Goal: Information Seeking & Learning: Learn about a topic

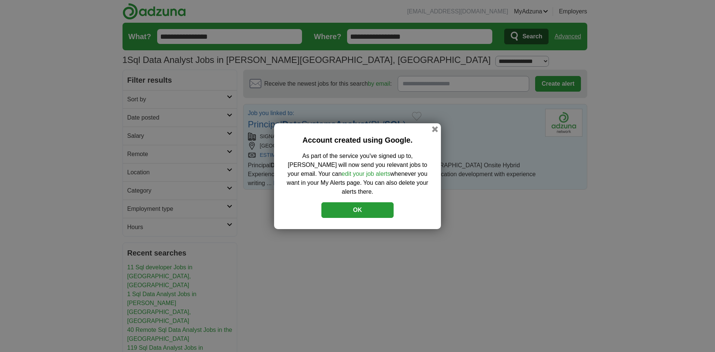
click at [365, 203] on button "OK" at bounding box center [358, 210] width 72 height 16
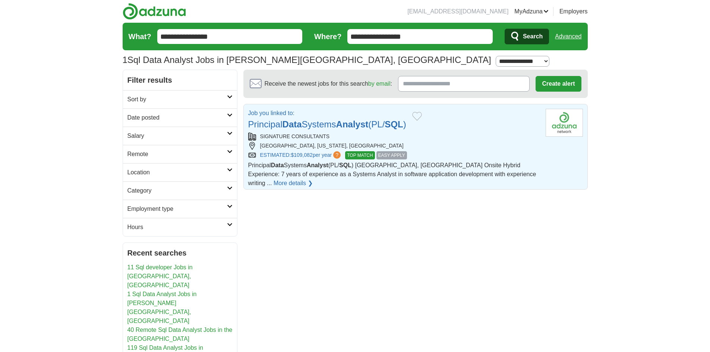
drag, startPoint x: 441, startPoint y: 127, endPoint x: 249, endPoint y: 125, distance: 192.2
click at [249, 125] on div "Job you linked to: Principal Data Systems Analyst (PL/ SQL )" at bounding box center [393, 120] width 291 height 22
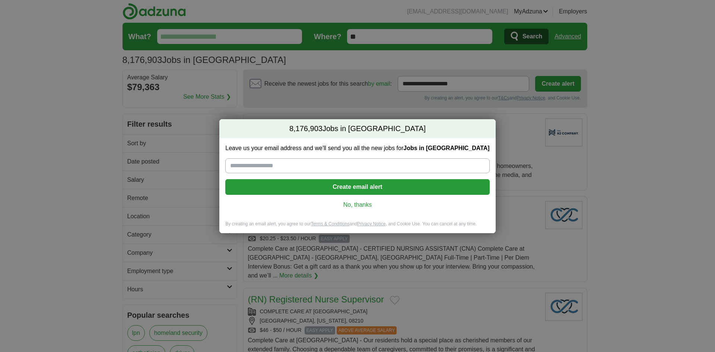
click at [358, 203] on link "No, thanks" at bounding box center [357, 205] width 252 height 8
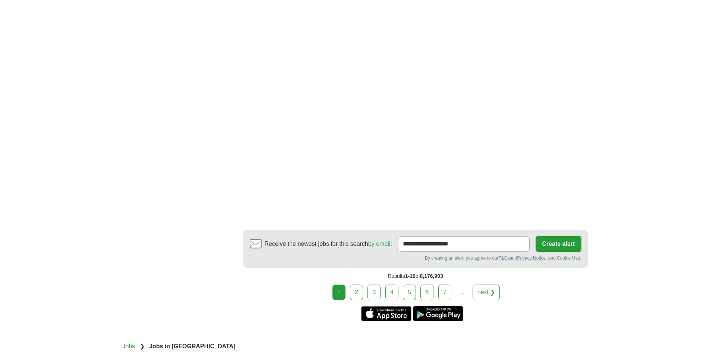
scroll to position [1300, 0]
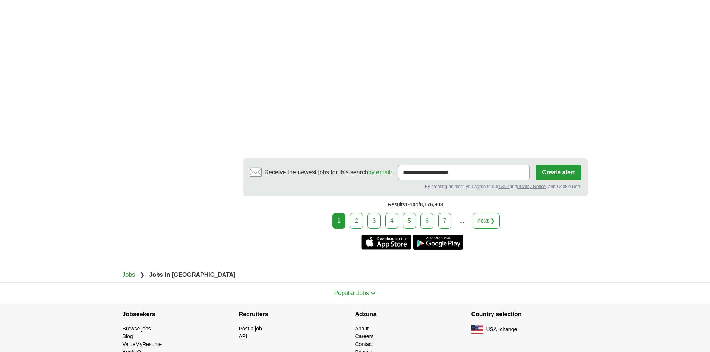
click at [357, 213] on link "2" at bounding box center [356, 221] width 13 height 16
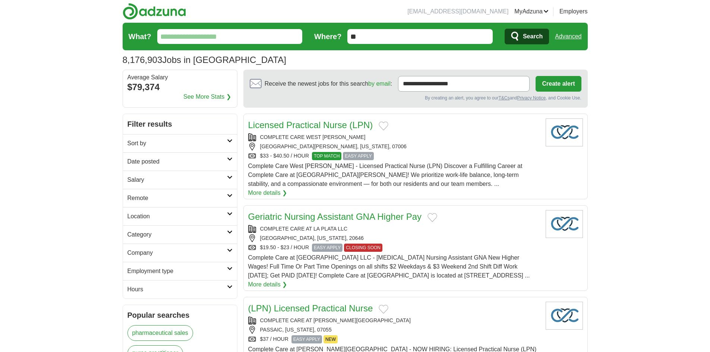
click at [230, 229] on link "Category" at bounding box center [180, 234] width 114 height 18
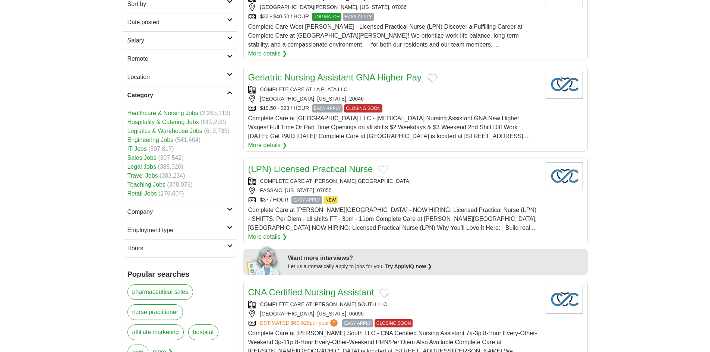
scroll to position [149, 0]
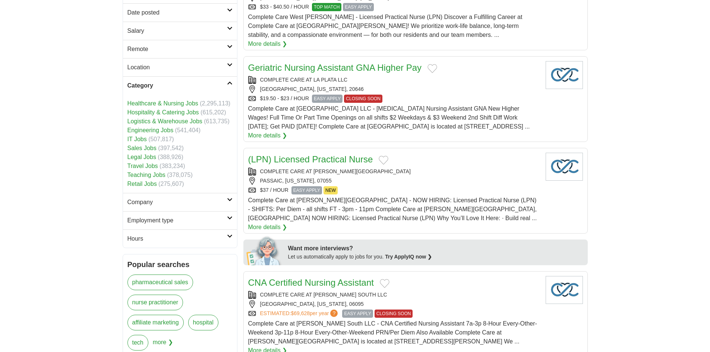
click at [143, 140] on link "IT Jobs" at bounding box center [136, 139] width 19 height 6
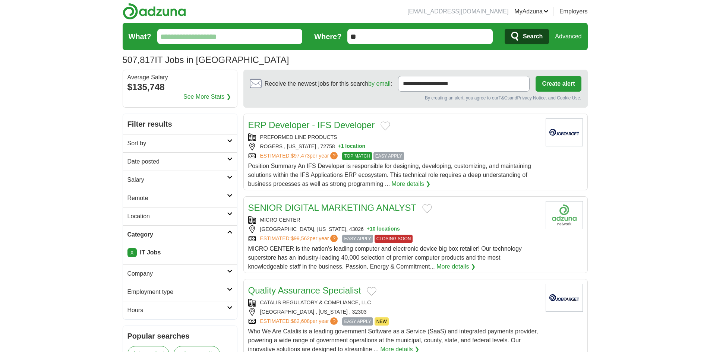
click at [210, 197] on h2 "Remote" at bounding box center [176, 198] width 99 height 9
click at [139, 216] on link "Remote jobs" at bounding box center [144, 216] width 34 height 6
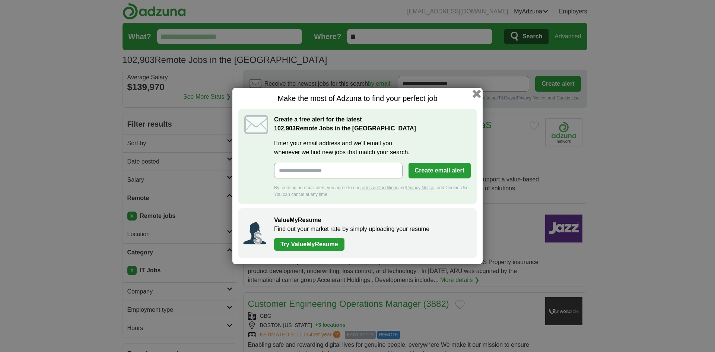
click at [479, 93] on button "button" at bounding box center [477, 94] width 8 height 8
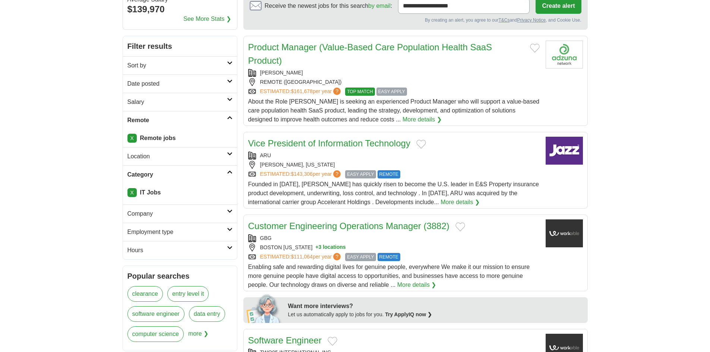
scroll to position [75, 0]
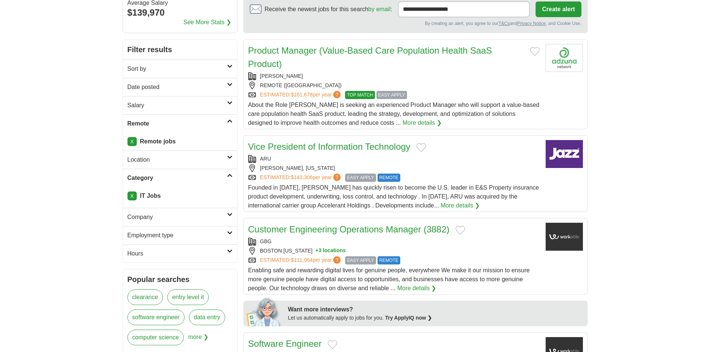
click at [231, 155] on icon at bounding box center [230, 157] width 6 height 4
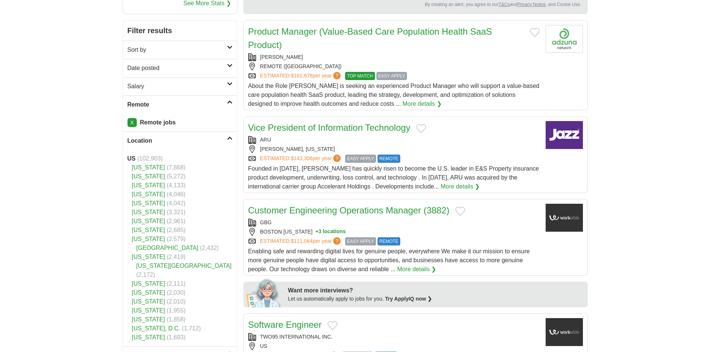
scroll to position [112, 0]
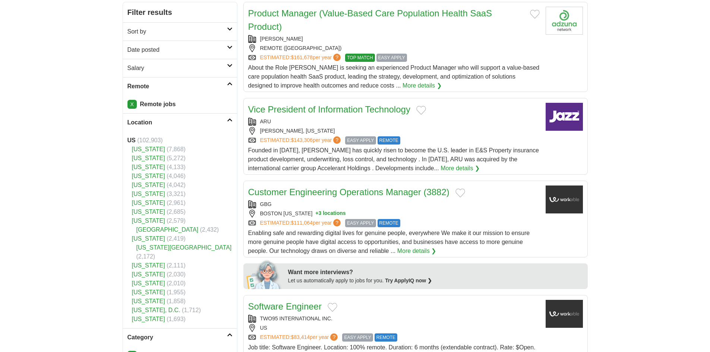
click at [162, 262] on link "[US_STATE]" at bounding box center [148, 265] width 33 height 6
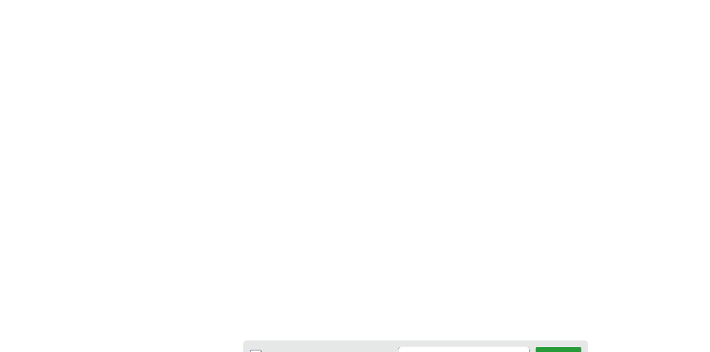
scroll to position [1155, 0]
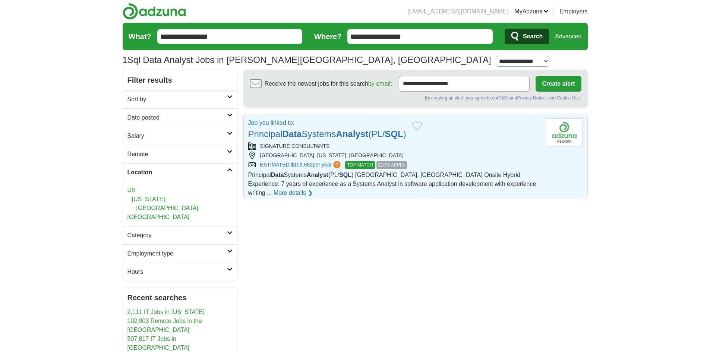
click at [227, 170] on icon at bounding box center [230, 170] width 6 height 4
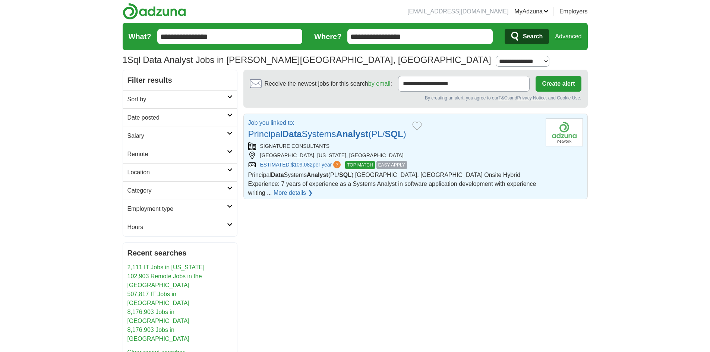
click at [227, 170] on icon at bounding box center [230, 170] width 6 height 4
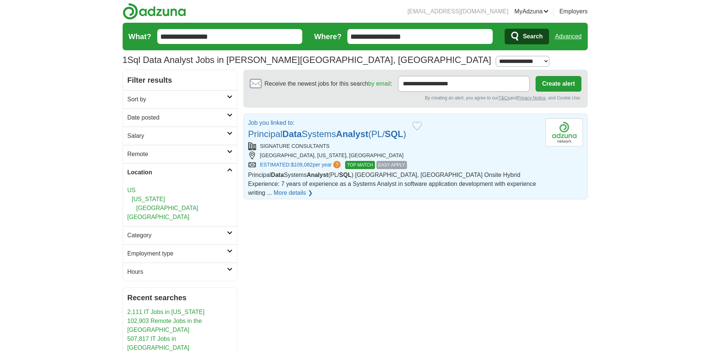
click at [162, 196] on link "[US_STATE]" at bounding box center [148, 199] width 33 height 6
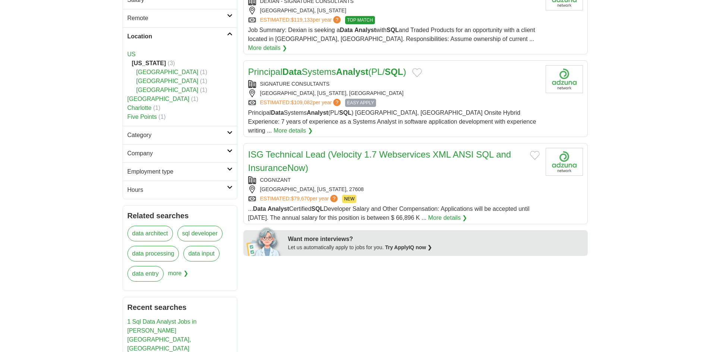
scroll to position [149, 0]
